Goal: Book appointment/travel/reservation

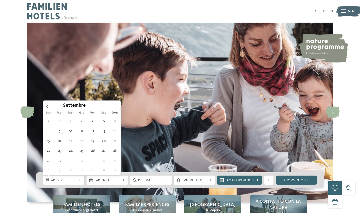
click at [116, 106] on icon at bounding box center [116, 107] width 4 height 4
type div "[DATE]"
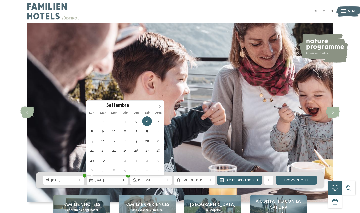
type div "[DATE]"
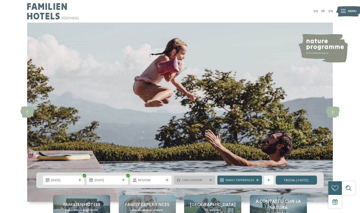
click at [193, 183] on span "I miei desideri" at bounding box center [194, 180] width 25 height 5
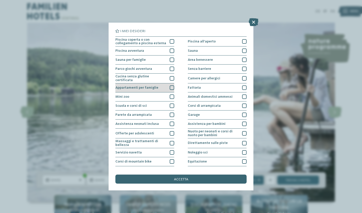
click at [171, 90] on div at bounding box center [172, 88] width 5 height 5
click at [173, 102] on div "Mini zoo" at bounding box center [144, 97] width 59 height 9
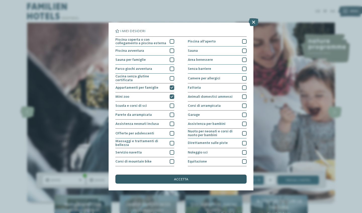
click at [142, 175] on div "accetta" at bounding box center [180, 179] width 131 height 9
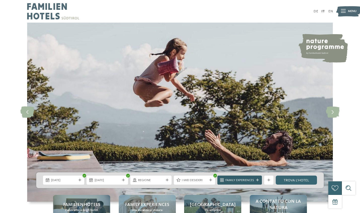
click at [255, 179] on div "Family Experiences" at bounding box center [239, 180] width 31 height 5
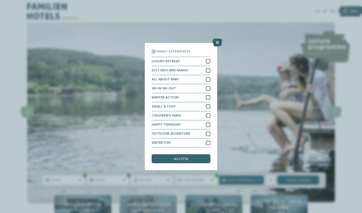
click at [218, 43] on icon at bounding box center [218, 42] width 10 height 8
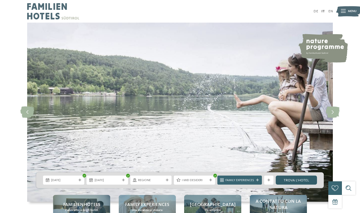
click at [281, 180] on link "trova l’hotel" at bounding box center [296, 180] width 41 height 9
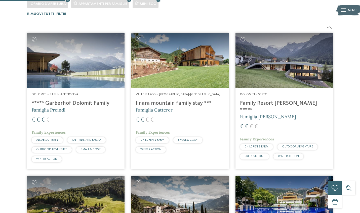
scroll to position [145, 0]
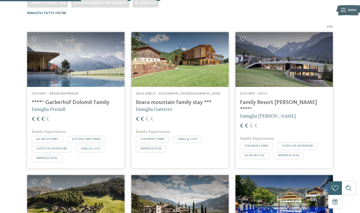
click at [89, 73] on img at bounding box center [75, 59] width 97 height 55
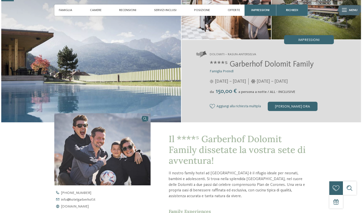
scroll to position [60, 0]
